Goal: Information Seeking & Learning: Understand process/instructions

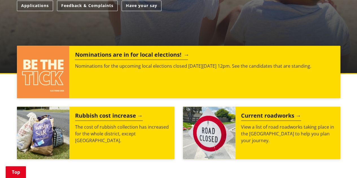
scroll to position [226, 0]
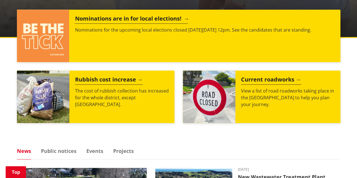
click at [142, 17] on h2 "Nominations are in for local elections!" at bounding box center [131, 19] width 113 height 8
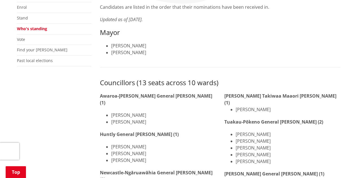
scroll to position [113, 0]
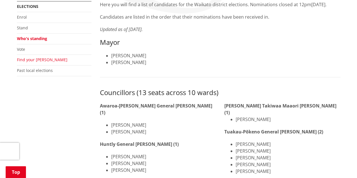
click at [28, 61] on link "Find your [PERSON_NAME]" at bounding box center [42, 59] width 50 height 5
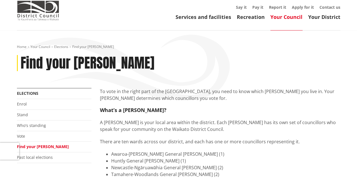
scroll to position [113, 0]
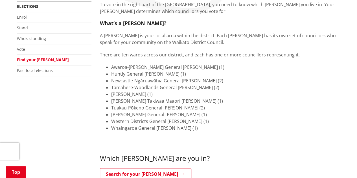
click at [118, 109] on li "Tuakau-Pōkeno General [PERSON_NAME] (2)" at bounding box center [225, 107] width 229 height 7
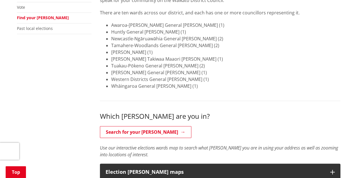
scroll to position [85, 0]
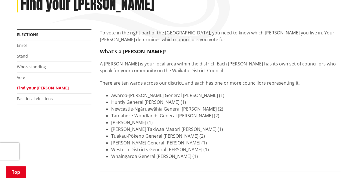
click at [176, 135] on li "Tuakau-Pōkeno General [PERSON_NAME] (2)" at bounding box center [225, 136] width 229 height 7
click at [20, 77] on link "Vote" at bounding box center [21, 77] width 8 height 5
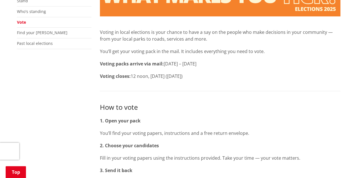
scroll to position [169, 0]
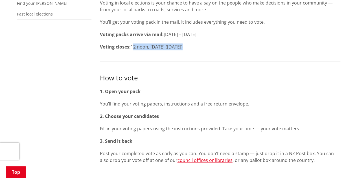
drag, startPoint x: 170, startPoint y: 48, endPoint x: 272, endPoint y: 53, distance: 101.9
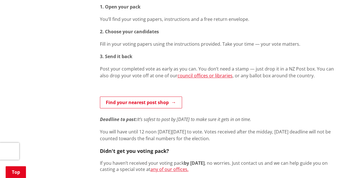
drag, startPoint x: 119, startPoint y: 67, endPoint x: 285, endPoint y: 56, distance: 166.8
click at [276, 54] on div "How to vote 1. Open your pack You’ll find your voting papers, instructions and …" at bounding box center [220, 80] width 240 height 184
click at [288, 73] on p "Post your completed vote as early as you can. You don’t need a stamp — just dro…" at bounding box center [220, 72] width 240 height 14
drag, startPoint x: 110, startPoint y: 76, endPoint x: 244, endPoint y: 85, distance: 133.9
click at [193, 79] on div "How to vote 1. Open your pack You’ll find your voting papers, instructions and …" at bounding box center [220, 80] width 240 height 184
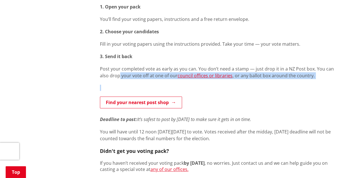
click at [253, 89] on p at bounding box center [220, 88] width 240 height 6
click at [250, 88] on p at bounding box center [220, 88] width 240 height 6
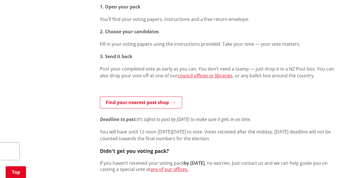
click at [216, 85] on p at bounding box center [220, 88] width 240 height 6
drag, startPoint x: 227, startPoint y: 76, endPoint x: 295, endPoint y: 83, distance: 68.3
click at [290, 80] on div "How to vote 1. Open your pack You’ll find your voting papers, instructions and …" at bounding box center [220, 80] width 240 height 184
click at [294, 89] on p at bounding box center [220, 88] width 240 height 6
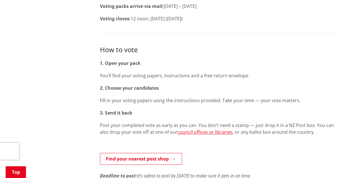
scroll to position [56, 0]
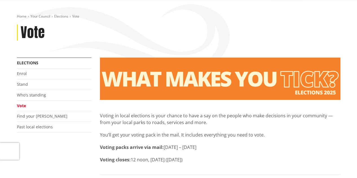
click at [306, 125] on p "Voting in local elections is your chance to have a say on the people who make d…" at bounding box center [220, 119] width 240 height 14
